Goal: Transaction & Acquisition: Purchase product/service

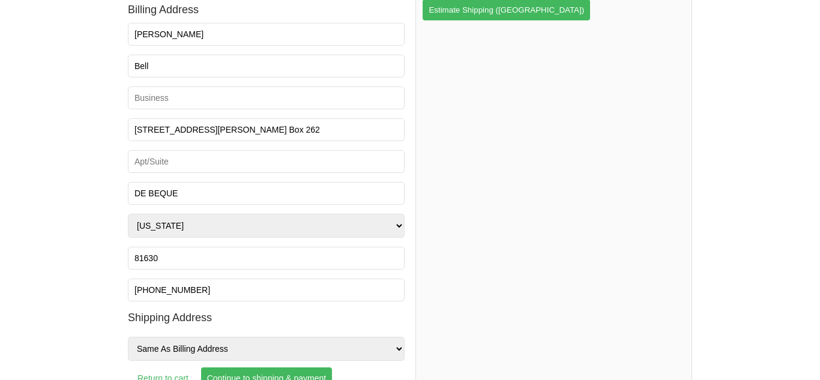
scroll to position [245, 0]
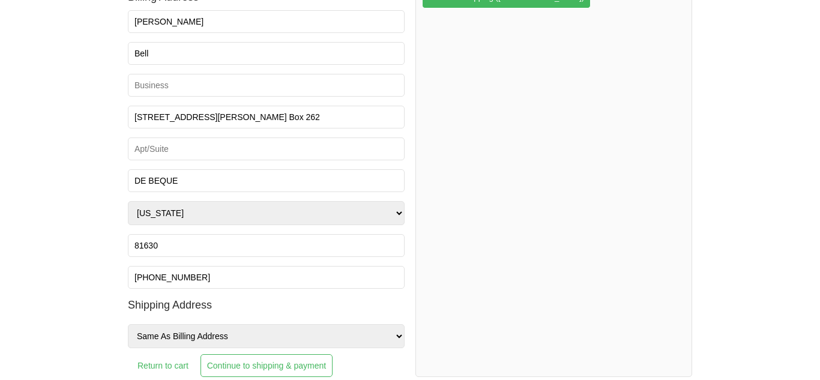
click at [307, 369] on input "Continue to shipping & payment" at bounding box center [267, 365] width 132 height 23
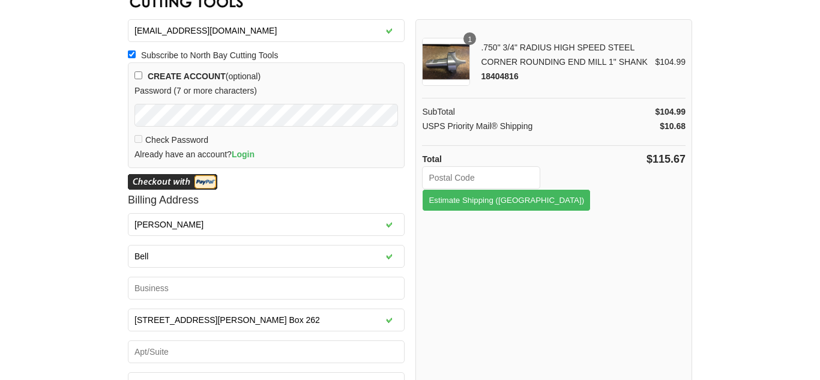
scroll to position [38, 0]
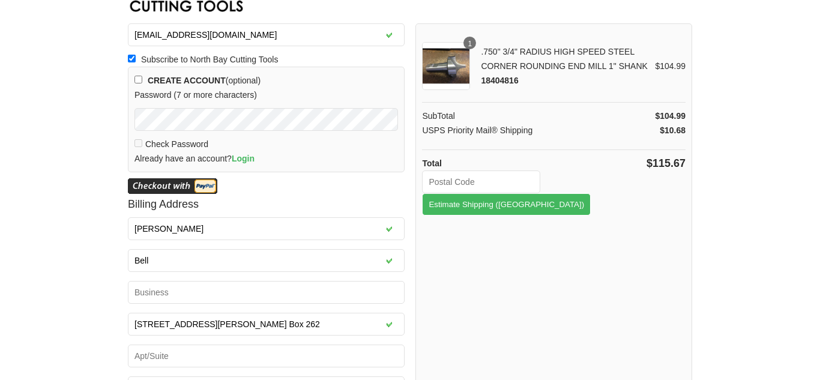
click at [496, 181] on input "text" at bounding box center [481, 181] width 118 height 23
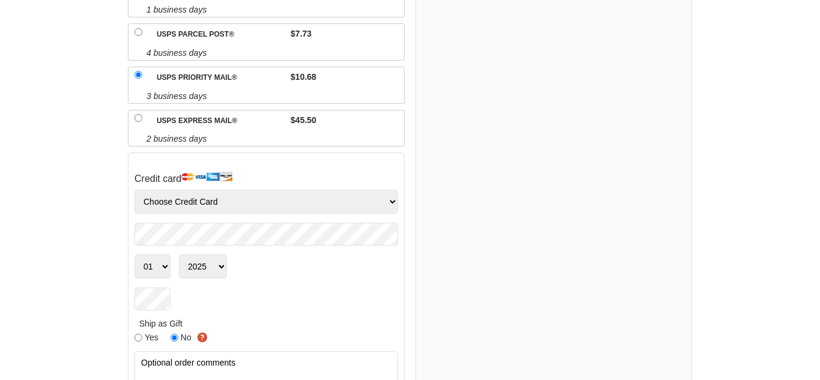
scroll to position [321, 0]
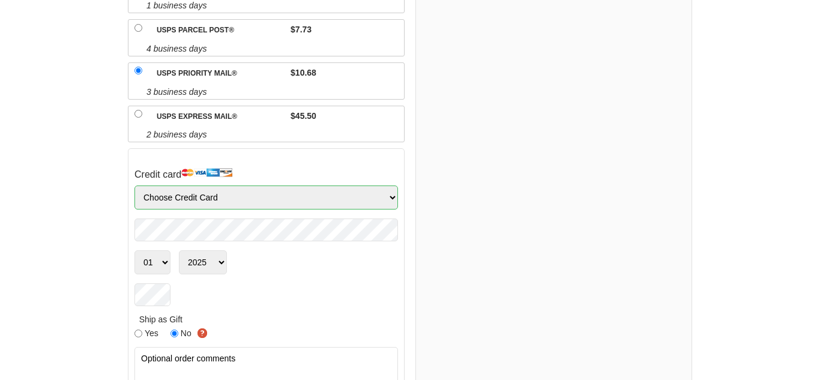
click at [254, 186] on select "Choose Credit Card VISA MasterCard AMEX Discover" at bounding box center [266, 198] width 264 height 24
select select "Amex"
click at [134, 186] on select "Choose Credit Card VISA MasterCard AMEX Discover" at bounding box center [266, 198] width 264 height 24
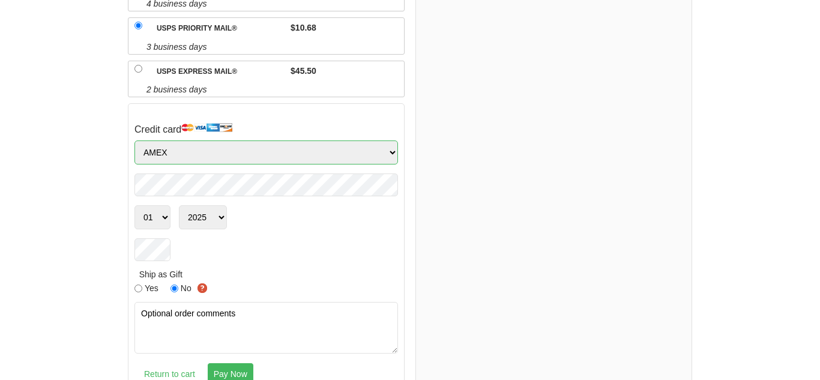
scroll to position [369, 0]
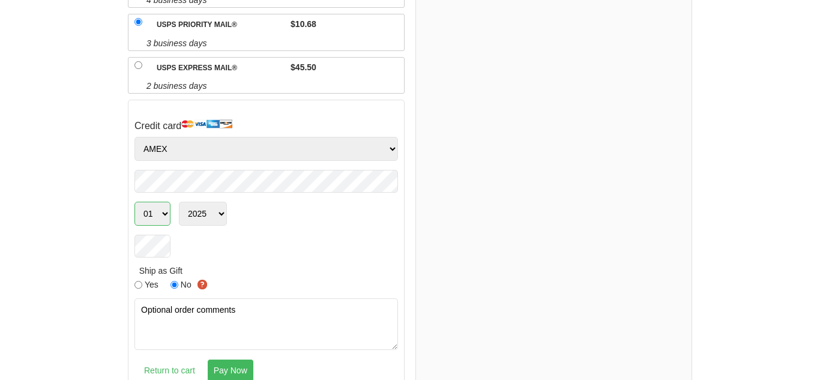
click at [163, 202] on select "01 02 03 04 05 06 07 08 09 10 11 12" at bounding box center [152, 214] width 36 height 24
select select "09"
click at [134, 202] on select "01 02 03 04 05 06 07 08 09 10 11 12" at bounding box center [152, 214] width 36 height 24
click at [223, 202] on select "2025 2026 2027 2028 2029 2030 2031 2032 2033 2034 2035 2036 2037 2038 2039 2040…" at bounding box center [203, 214] width 48 height 24
select select "2029"
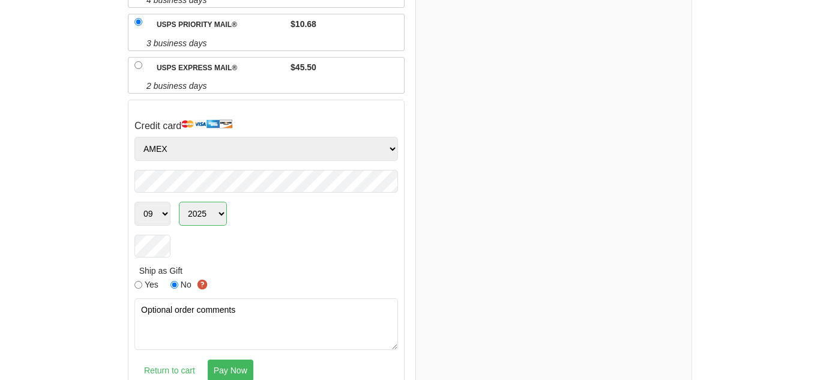
click at [179, 202] on select "2025 2026 2027 2028 2029 2030 2031 2032 2033 2034 2035 2036 2037 2038 2039 2040…" at bounding box center [203, 214] width 48 height 24
click at [485, 263] on div "1 .750" 3/4" RADIUS HIGH SPEED STEEL CORNER ROUNDING END MILL 1" SHANK 18404816…" at bounding box center [553, 43] width 277 height 702
click at [225, 359] on input "Pay Now" at bounding box center [230, 370] width 47 height 23
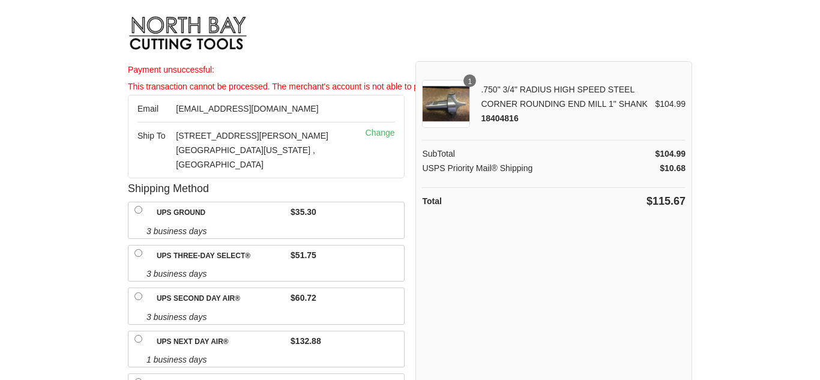
click at [589, 98] on div ".750" 3/4" RADIUS HIGH SPEED STEEL CORNER ROUNDING END MILL 1" SHANK 18404816" at bounding box center [565, 103] width 179 height 43
select select "Amex"
select select "09"
select select "2029"
